Goal: Task Accomplishment & Management: Use online tool/utility

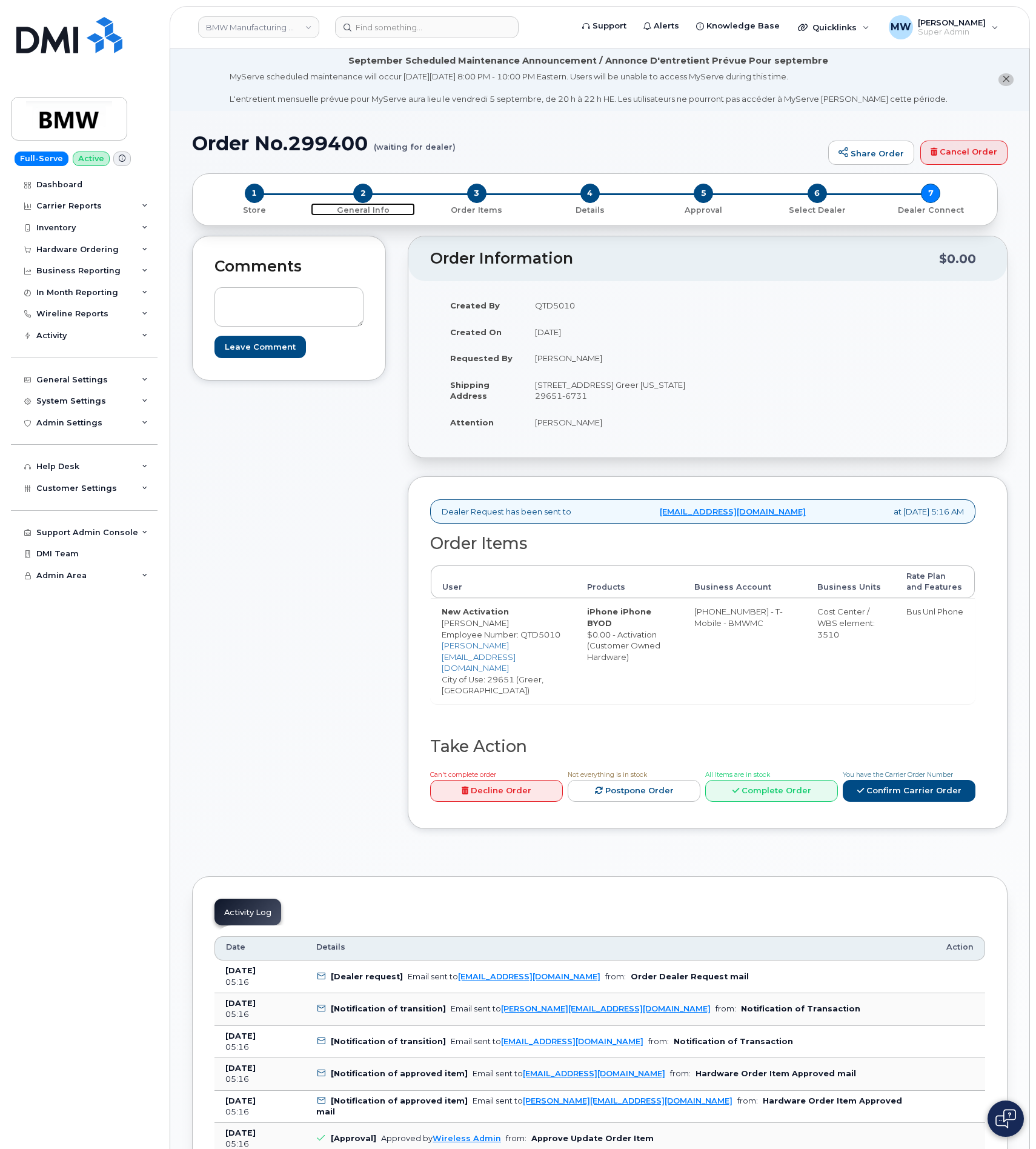
drag, startPoint x: 364, startPoint y: 196, endPoint x: 9, endPoint y: 298, distance: 369.4
click at [362, 196] on span "2" at bounding box center [363, 194] width 20 height 20
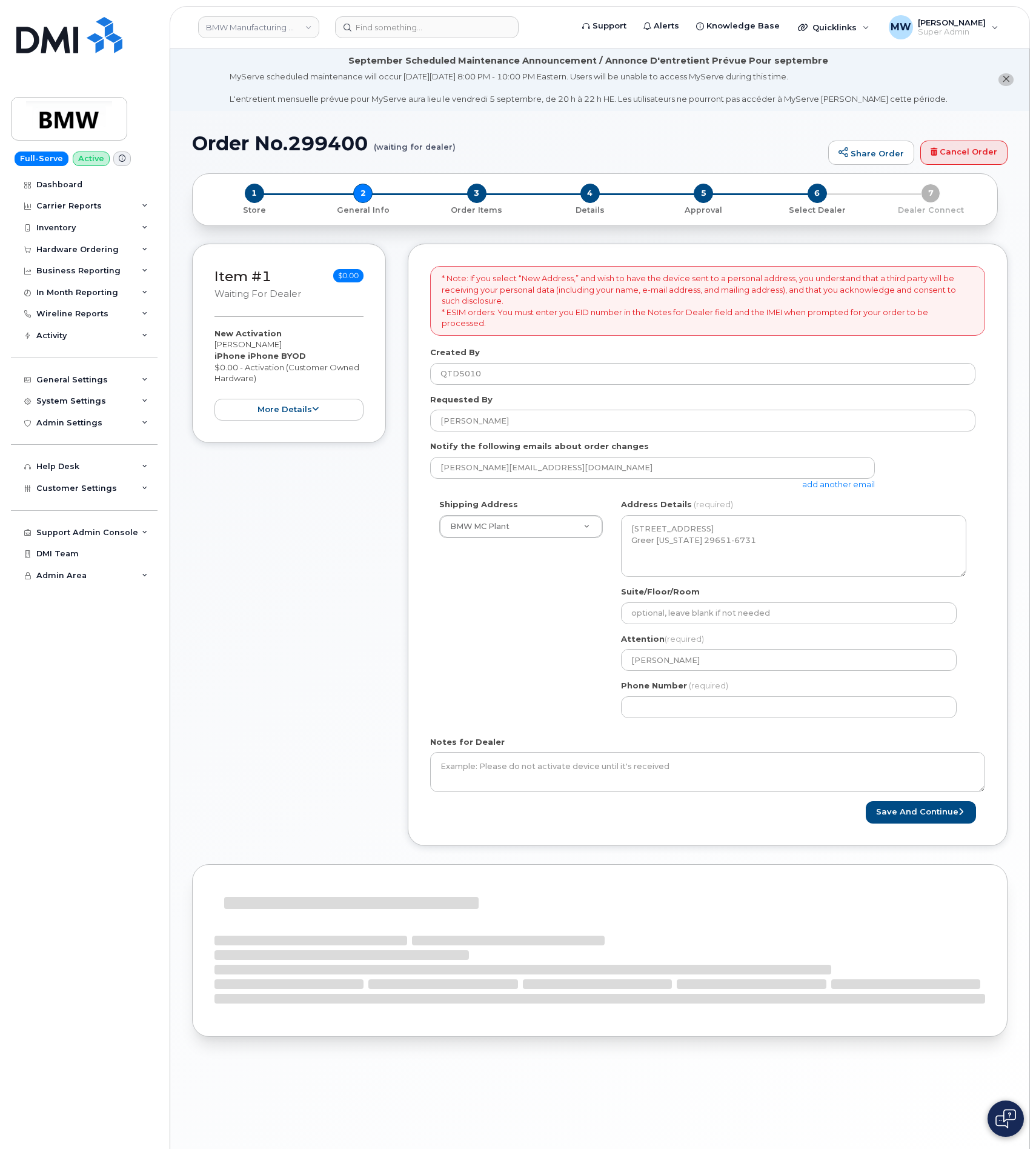
select select
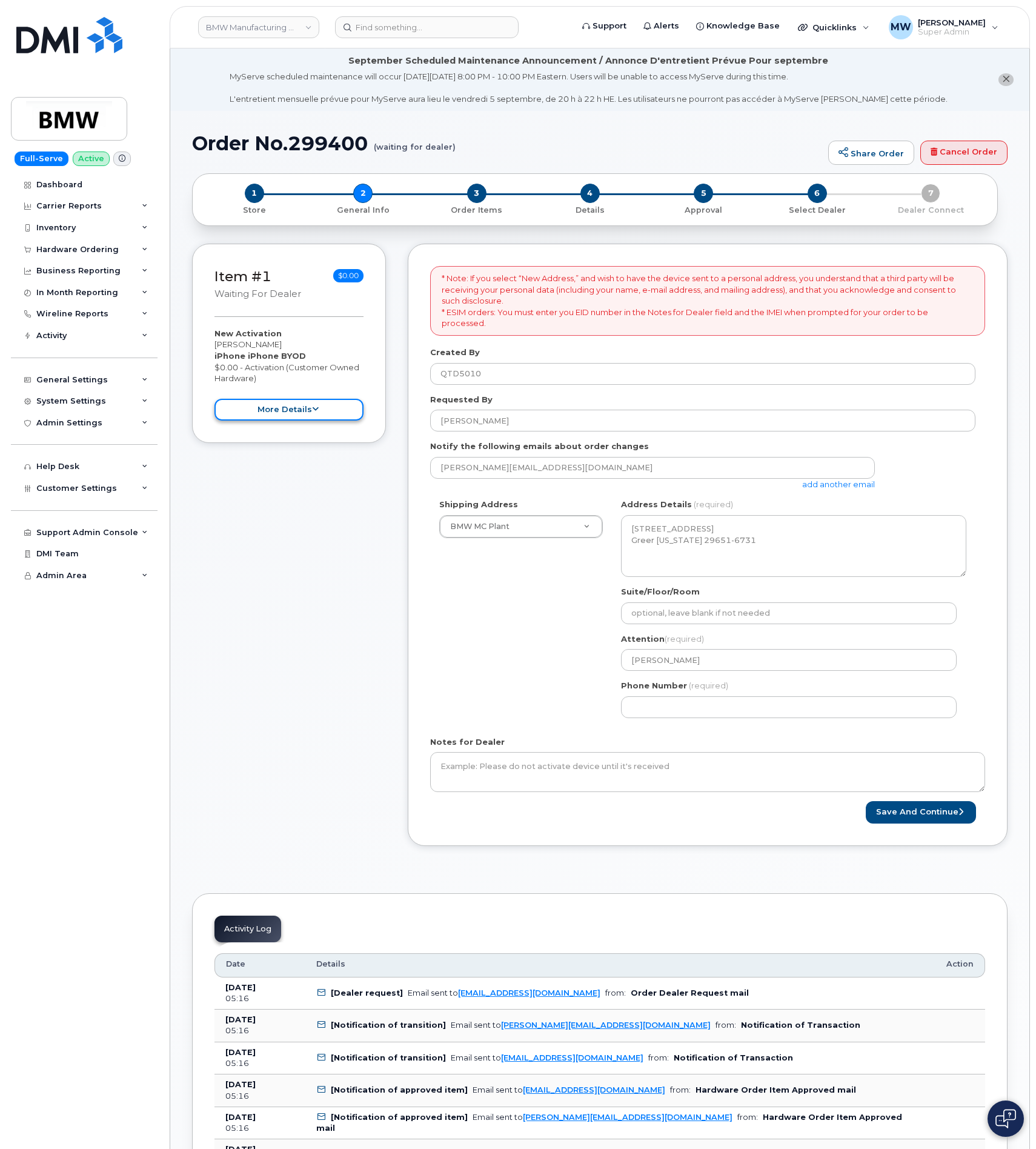
click at [298, 404] on button "more details" at bounding box center [289, 410] width 149 height 22
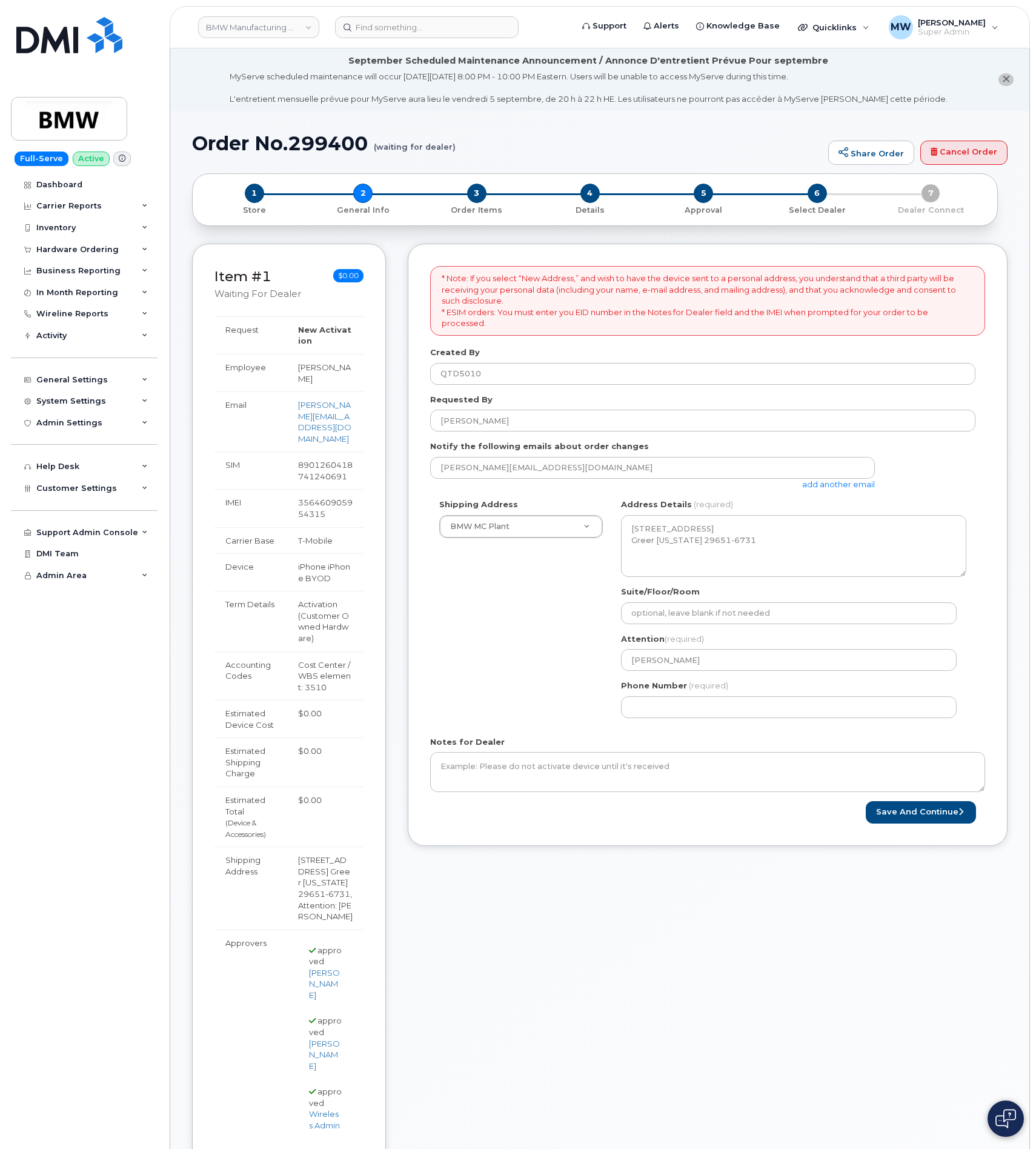
drag, startPoint x: 329, startPoint y: 482, endPoint x: 226, endPoint y: 442, distance: 110.5
click at [226, 442] on tbody "Request New Activation Employee Daniel Imai Email daniel.imai@bmwmc.com SIM 890…" at bounding box center [289, 731] width 149 height 830
copy tbody "SIM 8901260418741240691 IMEI 356460905954315"
click at [306, 452] on td "8901260418741240691" at bounding box center [324, 471] width 76 height 38
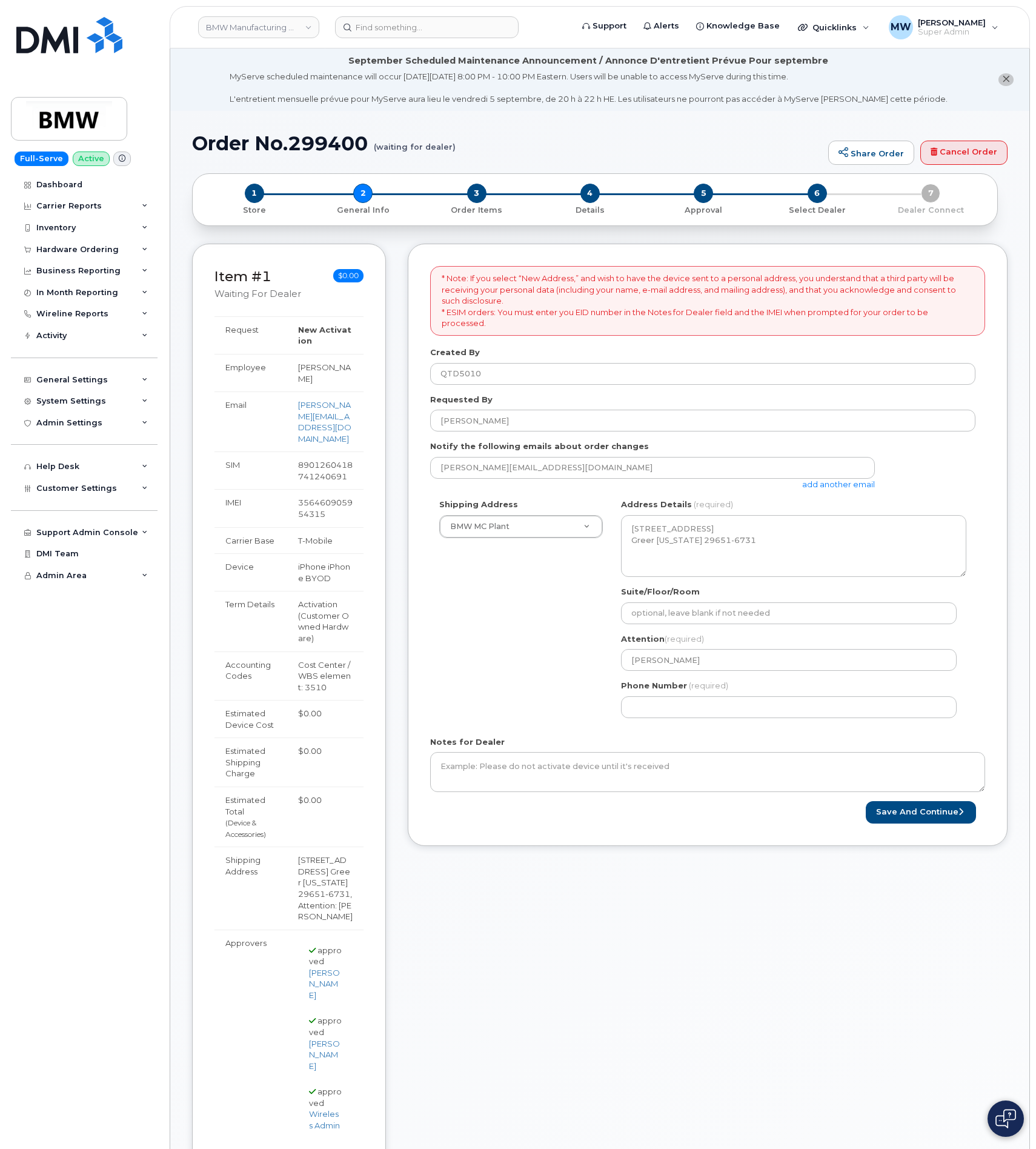
click at [300, 489] on td "356460905954315" at bounding box center [324, 508] width 76 height 38
copy td "356460905954315"
